Goal: Information Seeking & Learning: Learn about a topic

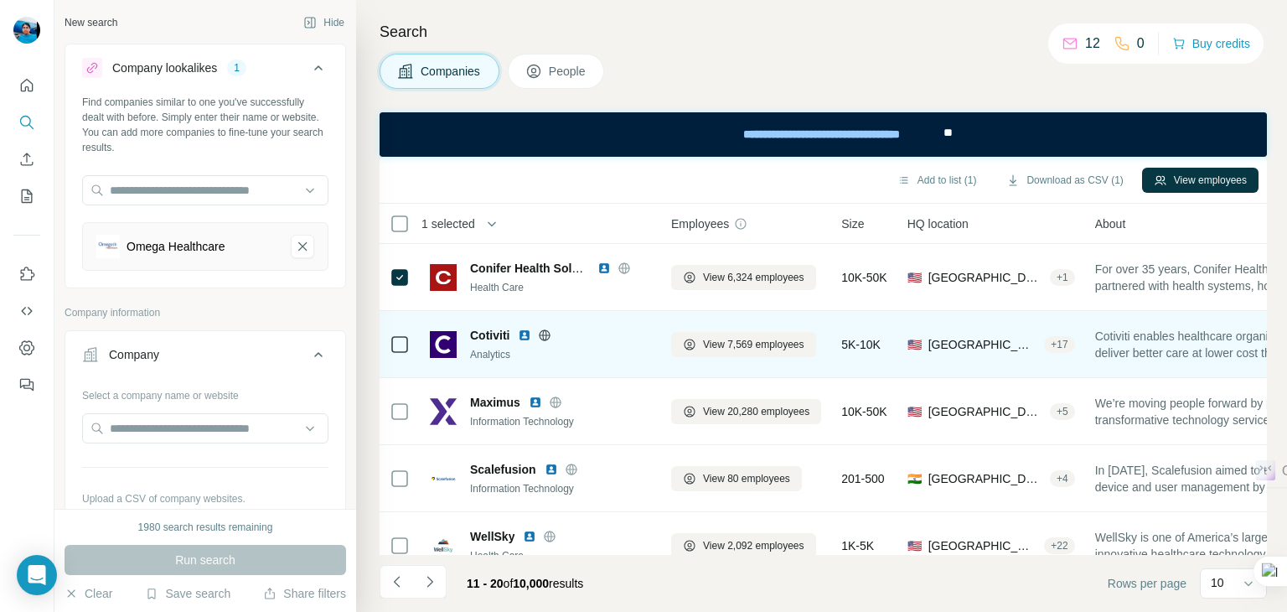
scroll to position [459, 0]
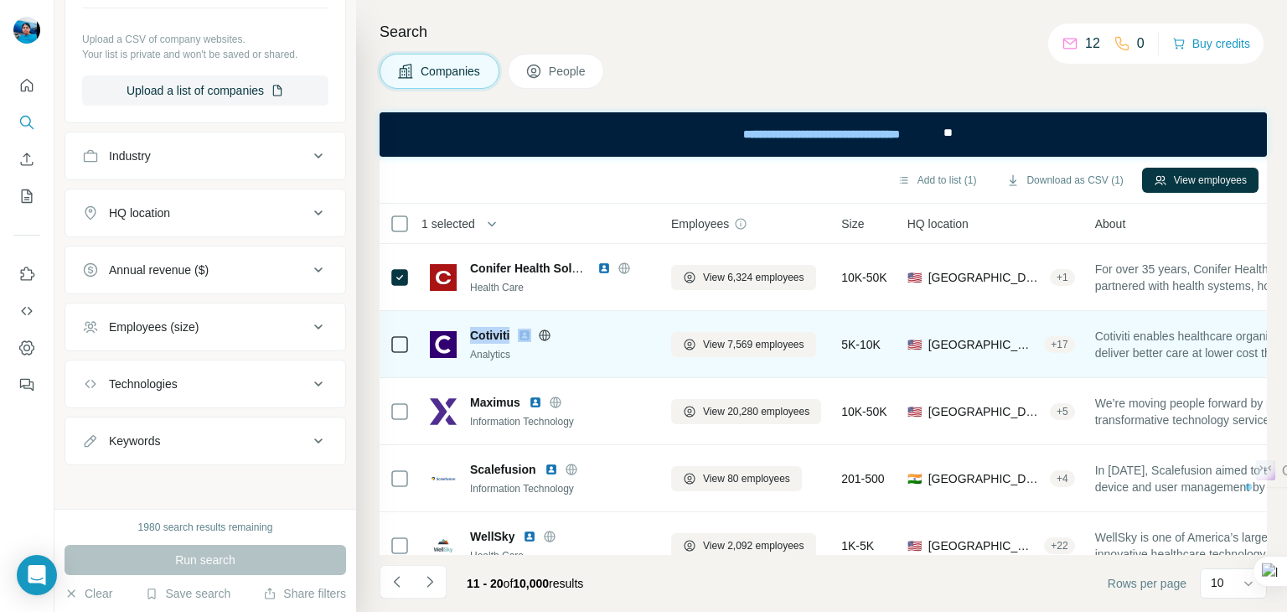
drag, startPoint x: 470, startPoint y: 337, endPoint x: 517, endPoint y: 336, distance: 46.9
click at [517, 336] on div "Cotiviti" at bounding box center [560, 335] width 181 height 17
copy span "Cotiviti"
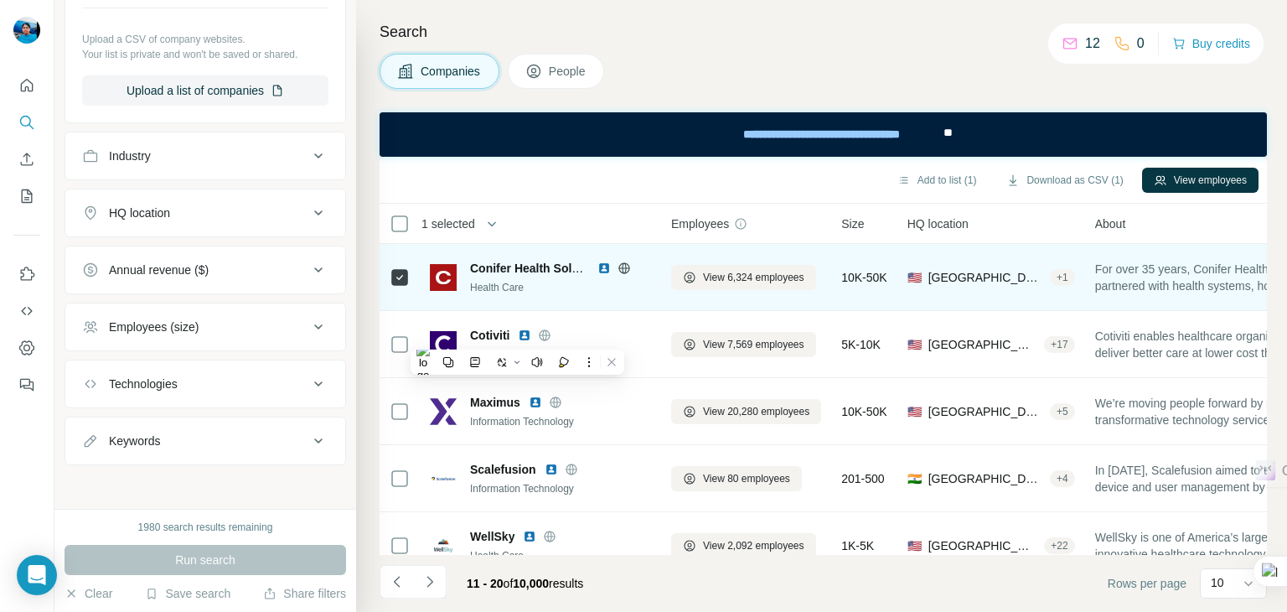
click at [403, 309] on td at bounding box center [400, 277] width 40 height 67
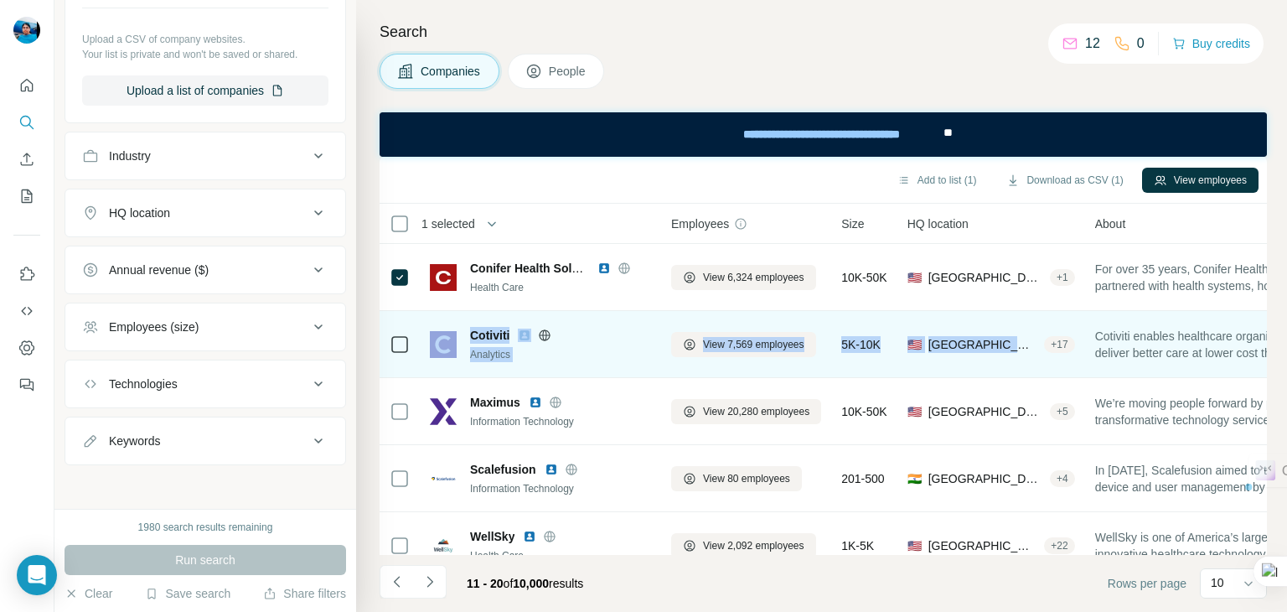
drag, startPoint x: 404, startPoint y: 323, endPoint x: 1038, endPoint y: 349, distance: 634.8
click at [0, 0] on tr "Cotiviti Analytics View 7,569 employees 5K-10K 🇺🇸 [GEOGRAPHIC_DATA], [US_STATE]…" at bounding box center [0, 0] width 0 height 0
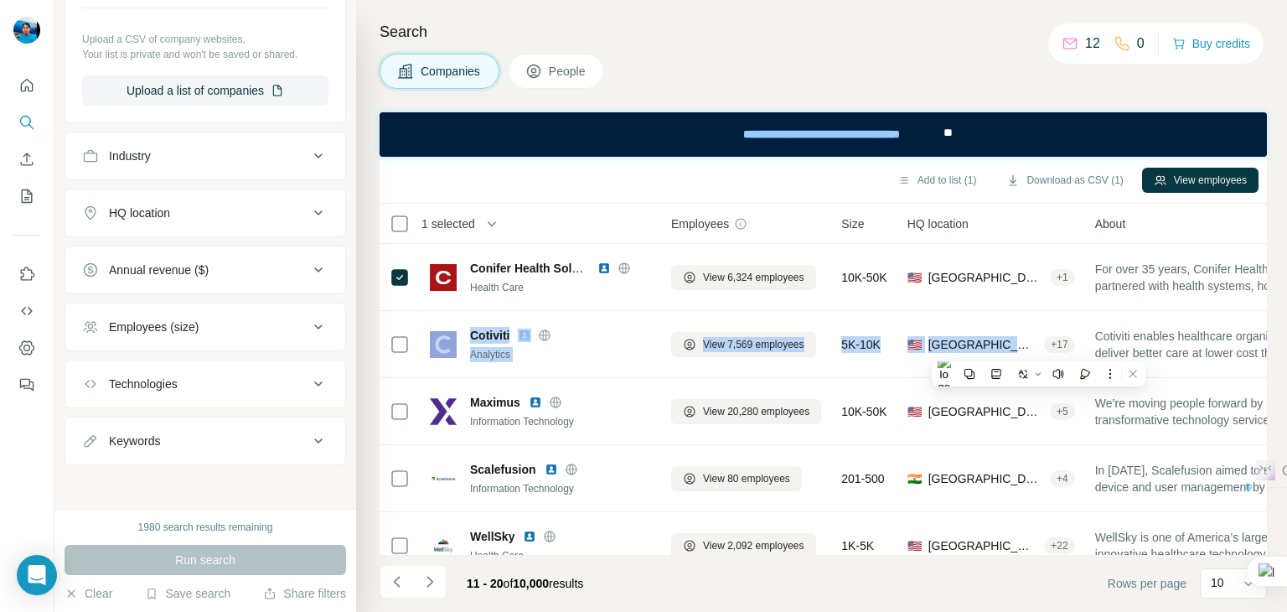
copy tr "Cotiviti Analytics View 7,569 employees 5K-10K 🇺🇸 [GEOGRAPHIC_DATA], Uta"
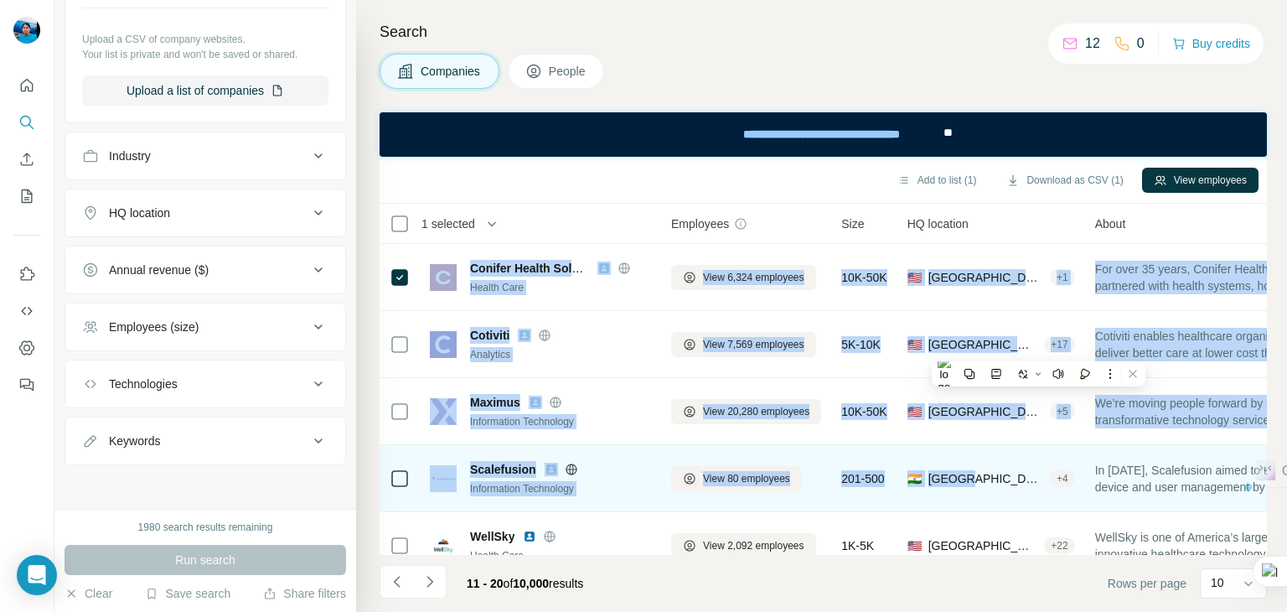
drag, startPoint x: 420, startPoint y: 250, endPoint x: 986, endPoint y: 447, distance: 599.7
click at [0, 0] on tbody "Conifer Health Solutions Health Care View 6,324 employees 10K-50K 🇺🇸 [GEOGRAPHI…" at bounding box center [0, 0] width 0 height 0
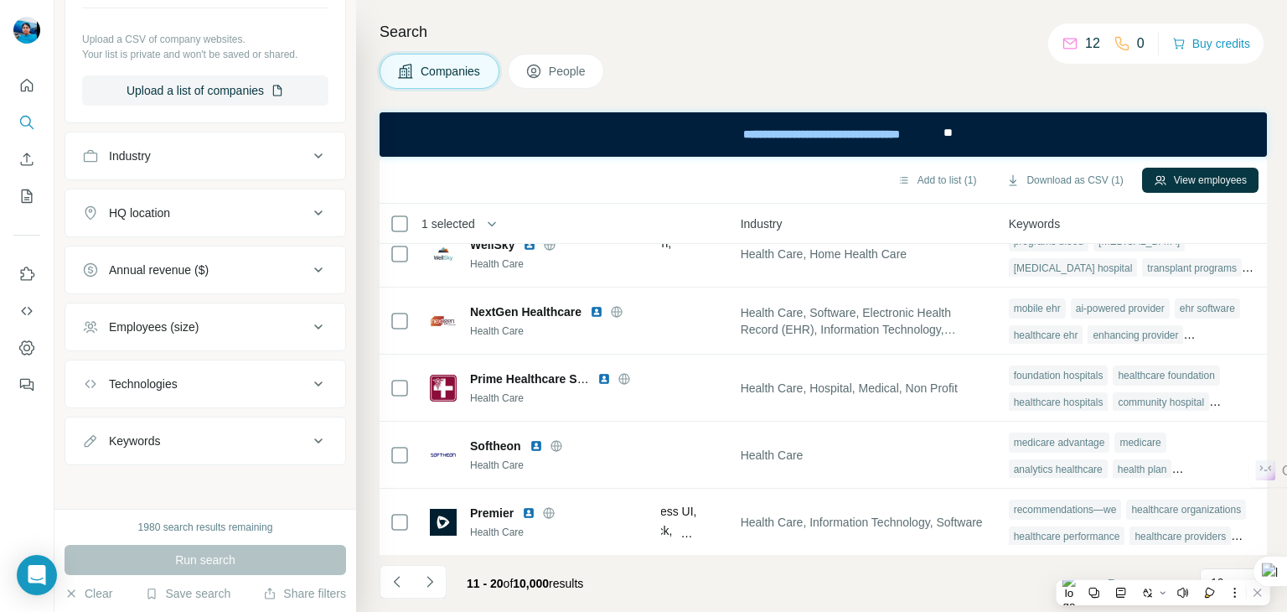
scroll to position [368, 1169]
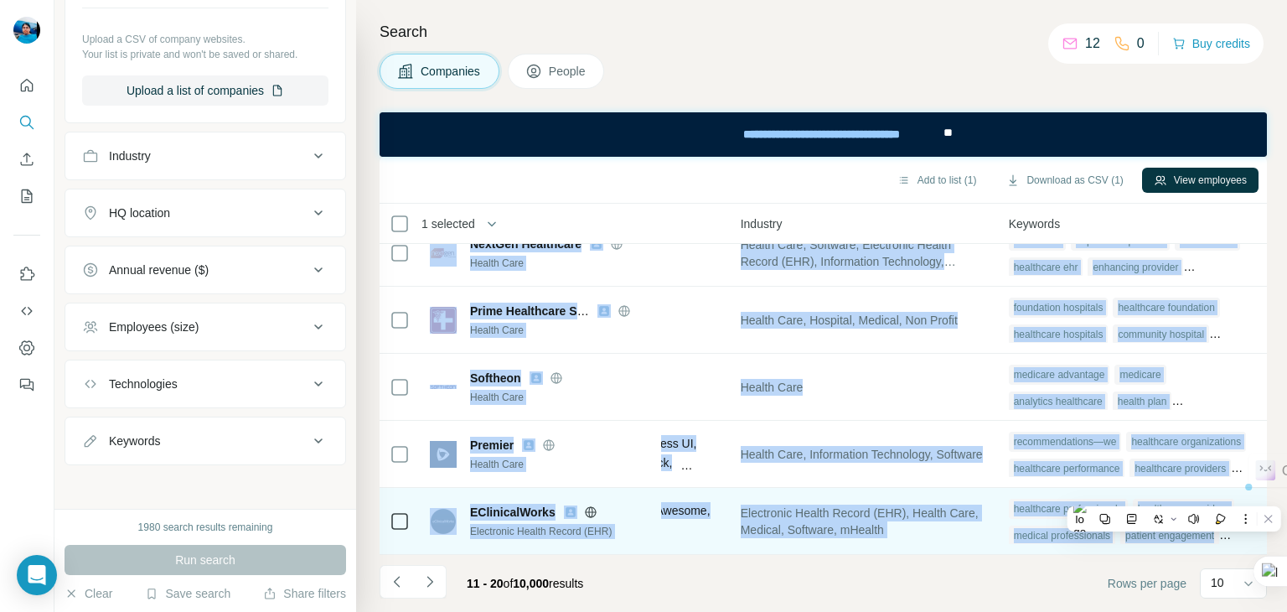
click at [1219, 533] on div "patient engagement" at bounding box center [1169, 535] width 99 height 20
copy tbody "Loremip Dolors Ametconse Adipis Elit Sedd 0,329 eiusmodte 34I-00U 🇺🇸 Labore Etd…"
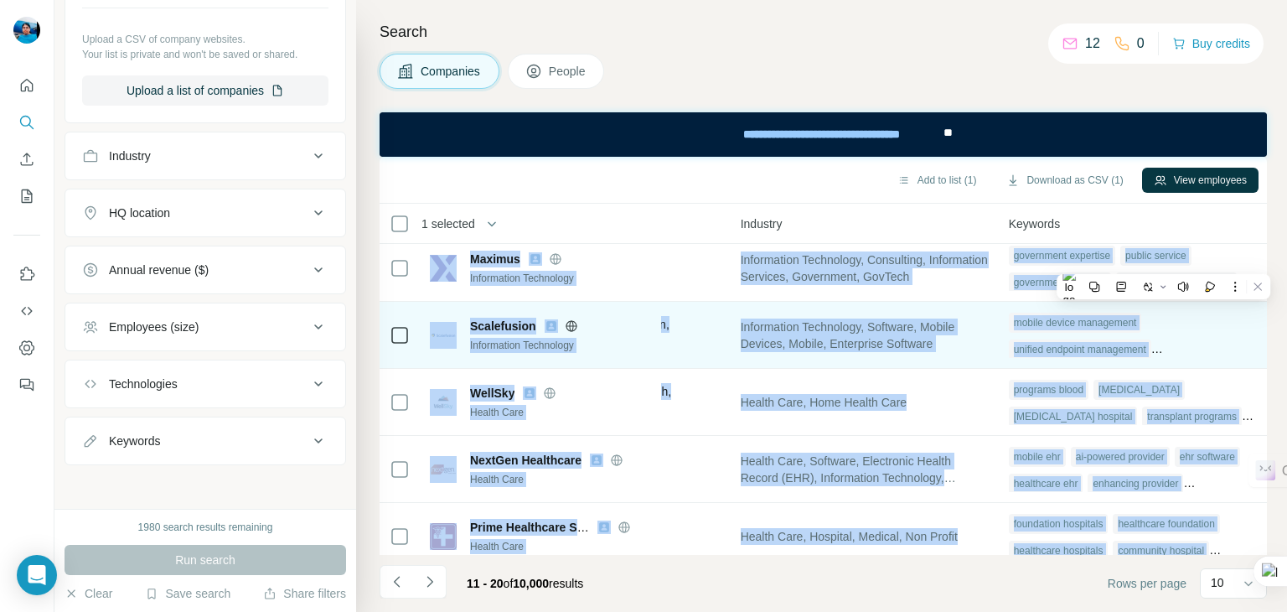
scroll to position [142, 1169]
